Goal: Register for event/course

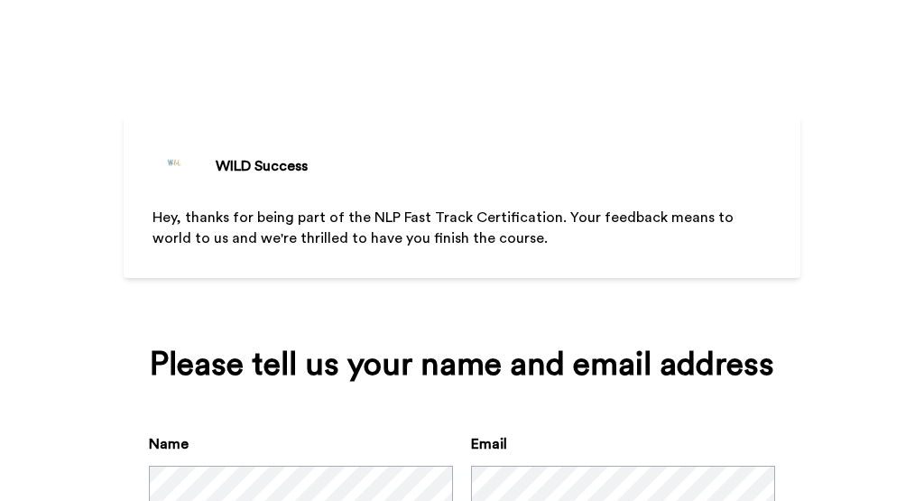
scroll to position [130, 0]
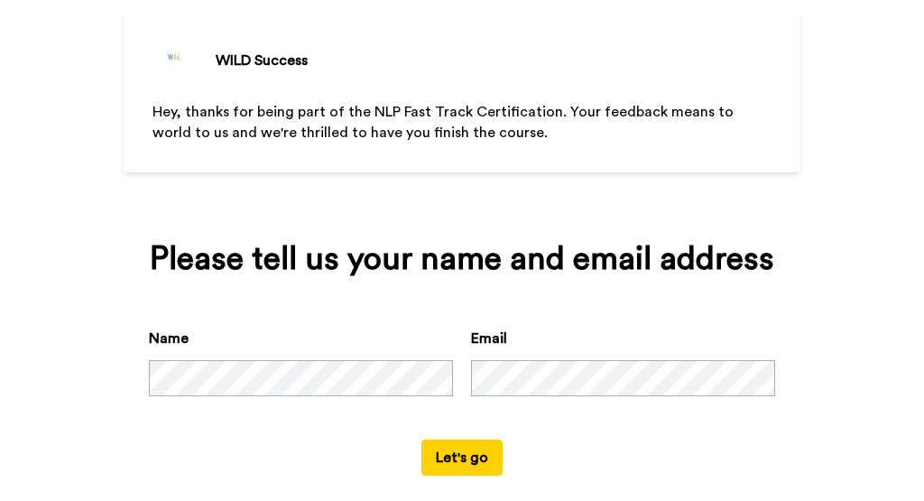
scroll to position [130, 0]
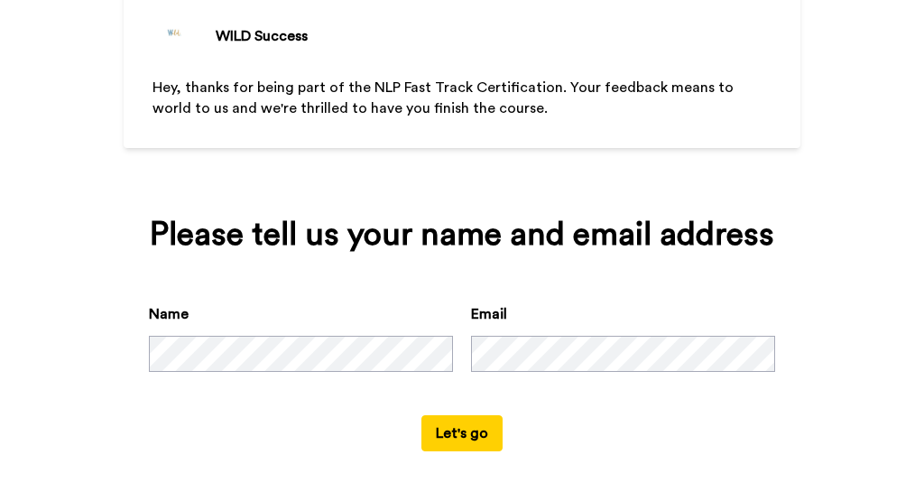
click at [478, 436] on button "Let's go" at bounding box center [461, 433] width 81 height 36
